Goal: Find specific page/section: Find specific page/section

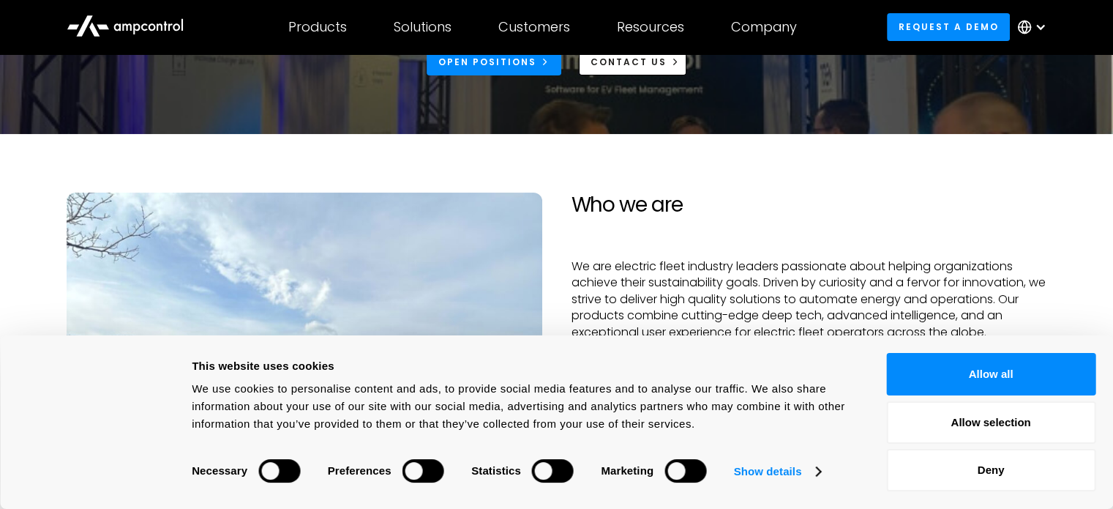
scroll to position [164, 0]
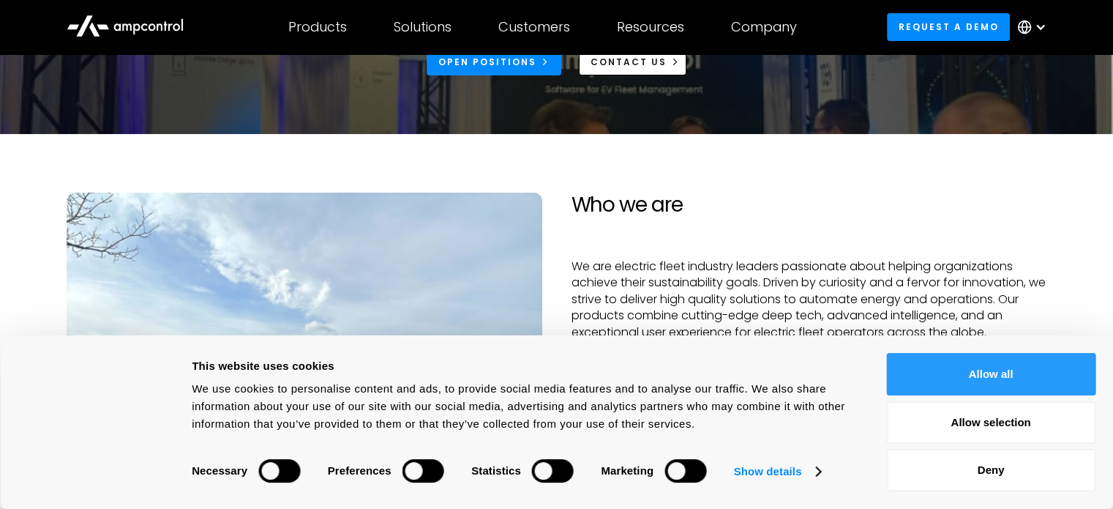
click at [970, 389] on button "Allow all" at bounding box center [990, 374] width 209 height 42
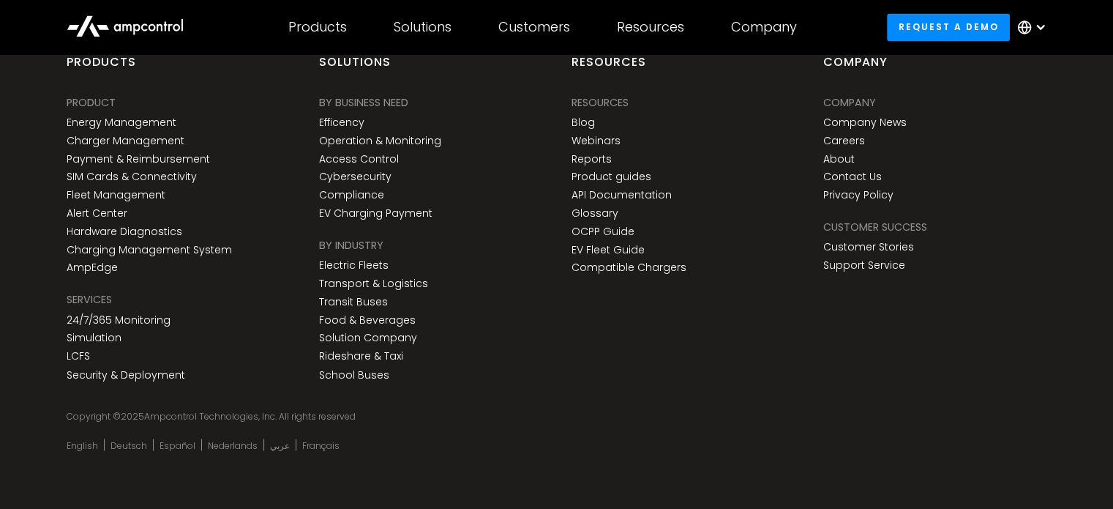
scroll to position [2427, 0]
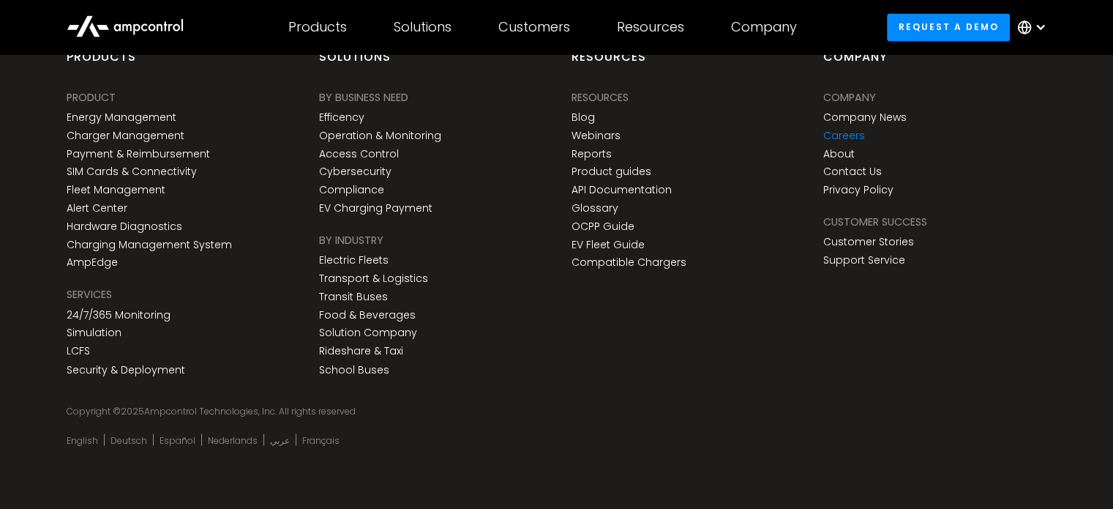
click at [846, 135] on link "Careers" at bounding box center [844, 136] width 42 height 12
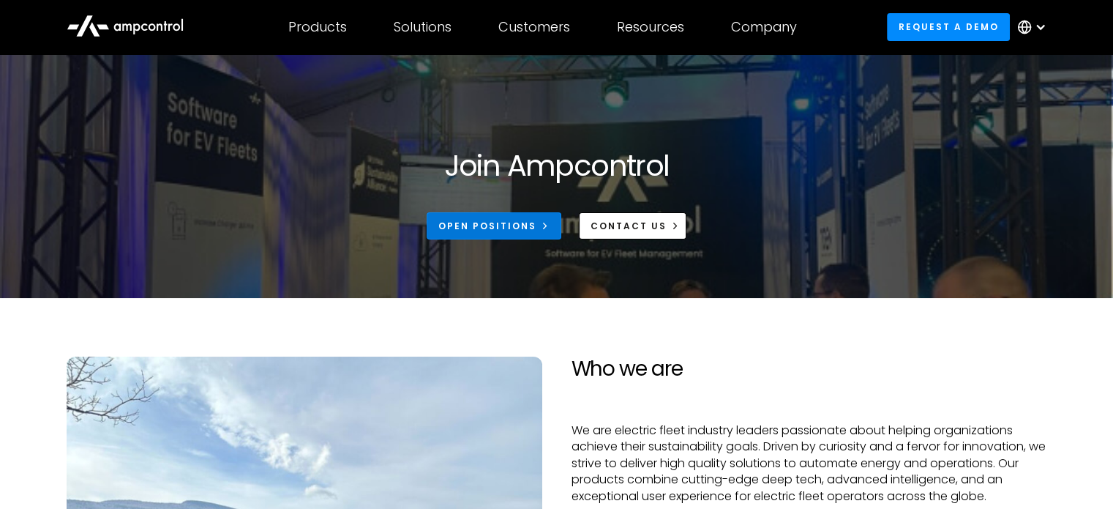
click at [520, 233] on link "Open Positions" at bounding box center [494, 225] width 135 height 27
